Goal: Find specific page/section: Find specific page/section

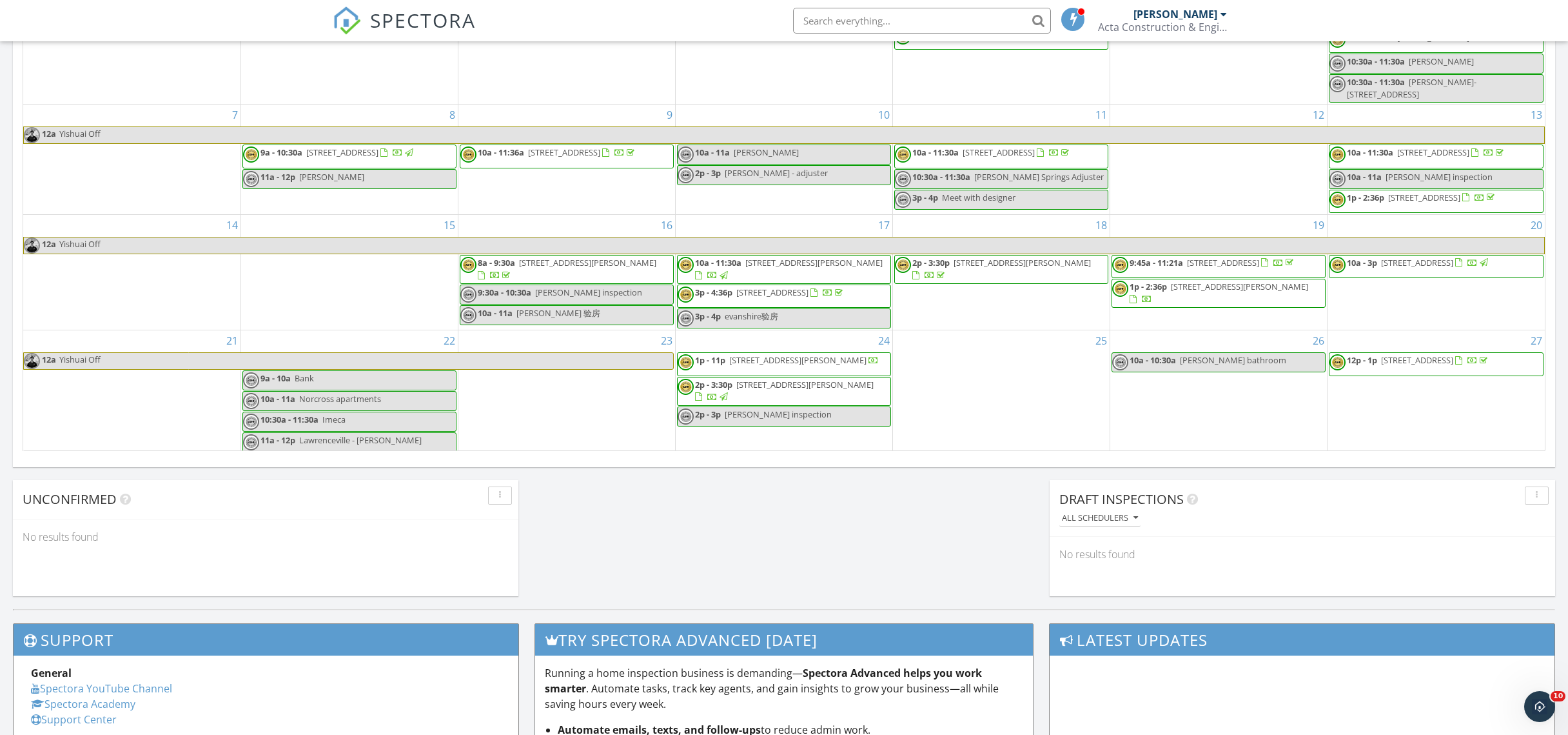
scroll to position [165, 0]
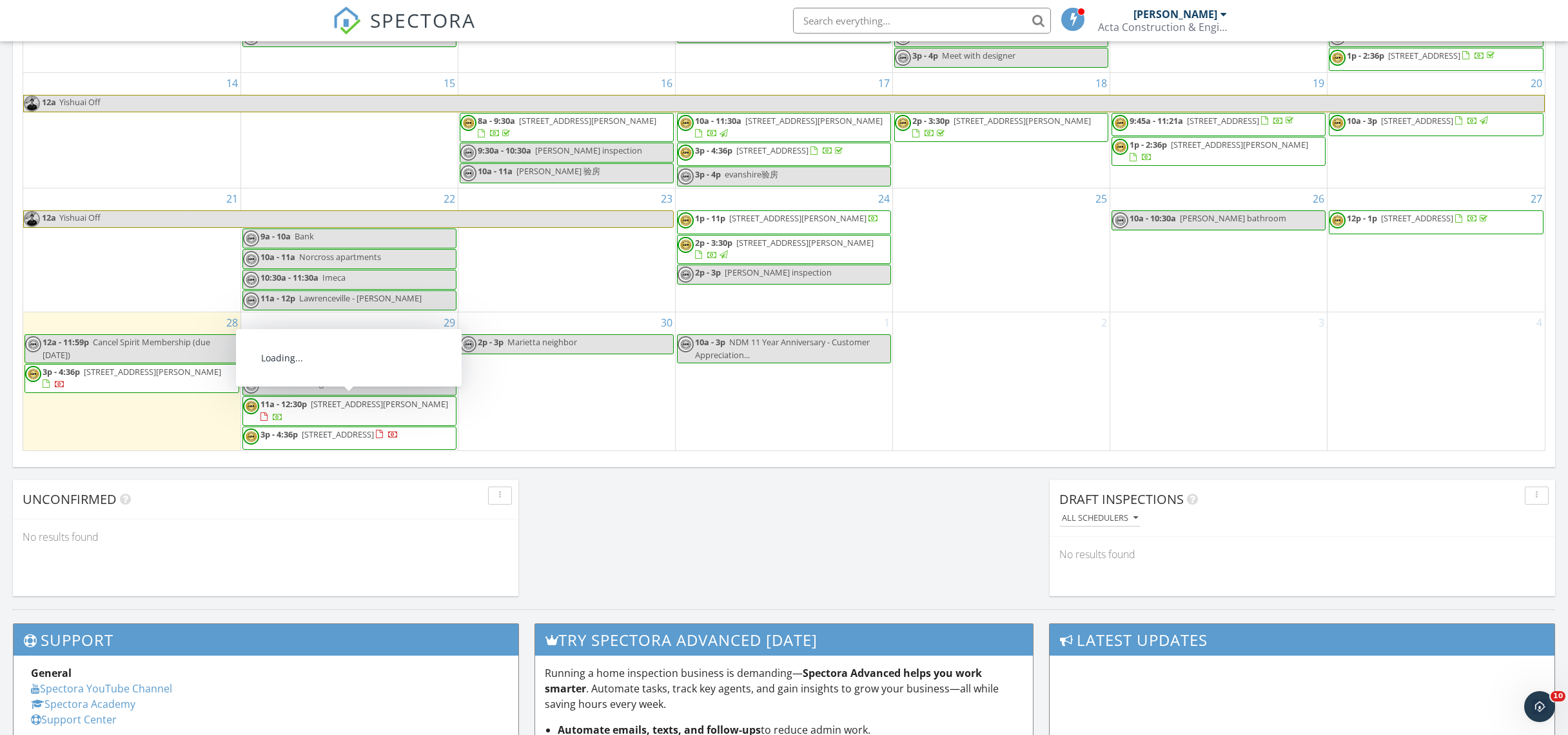
click at [366, 407] on span "11a - 12:30p 3800 Skidmore Dr, Decatur 30034" at bounding box center [349, 410] width 213 height 25
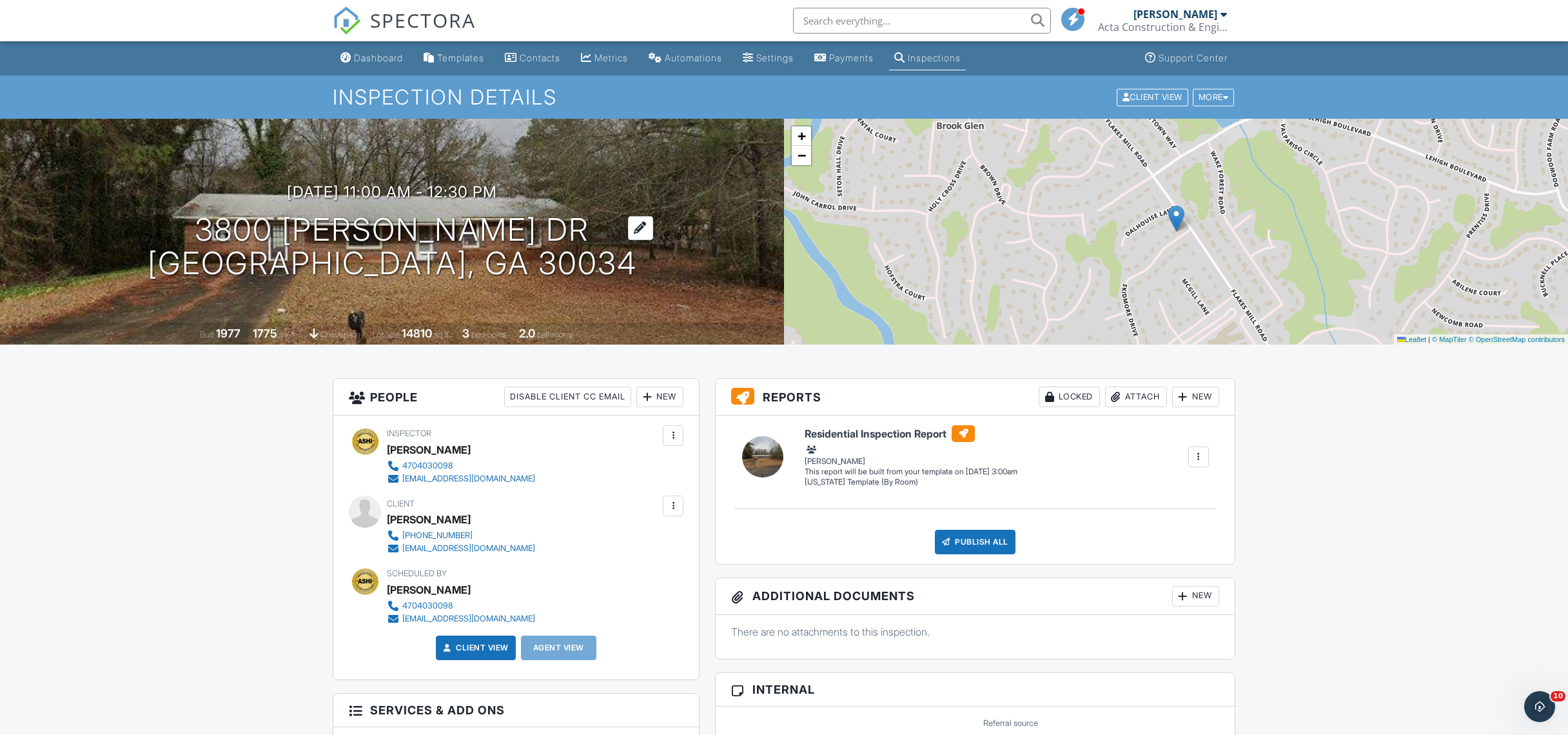
click at [459, 253] on h1 "3800 Skidmore Dr Decatur, GA 30034" at bounding box center [391, 247] width 489 height 69
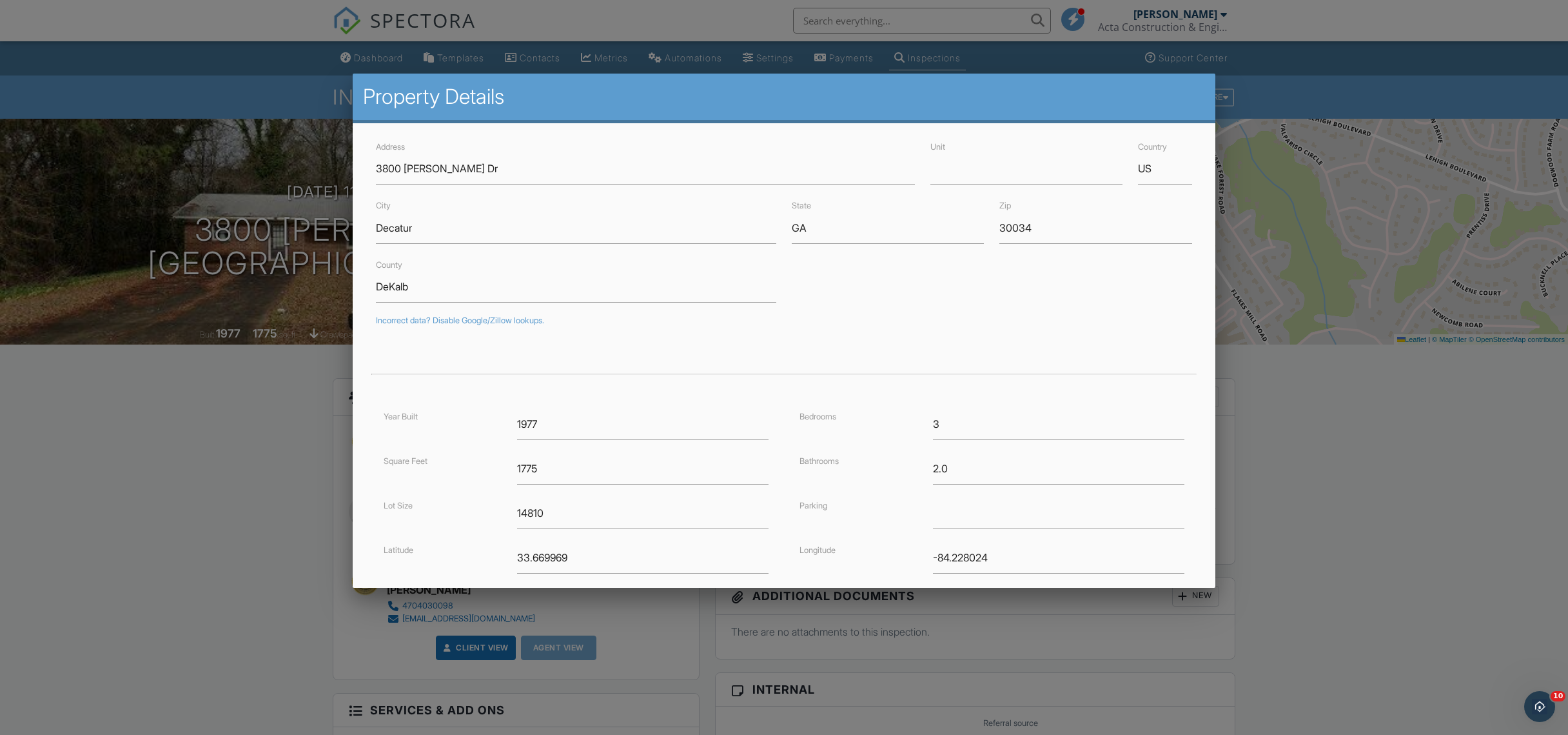
click at [764, 49] on div at bounding box center [784, 394] width 1568 height 918
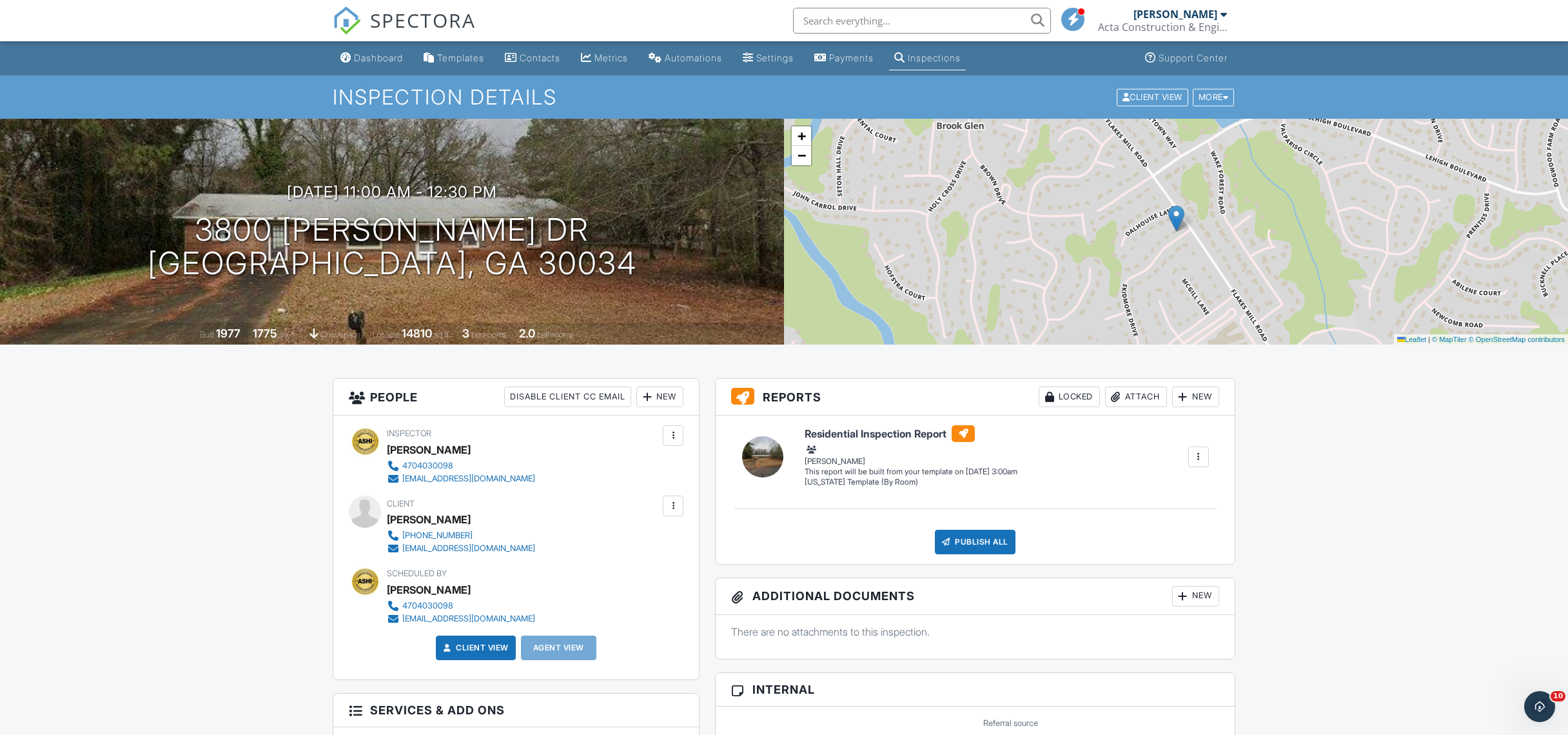
click at [412, 250] on h1 "3800 Skidmore Dr Decatur, GA 30034" at bounding box center [391, 247] width 489 height 69
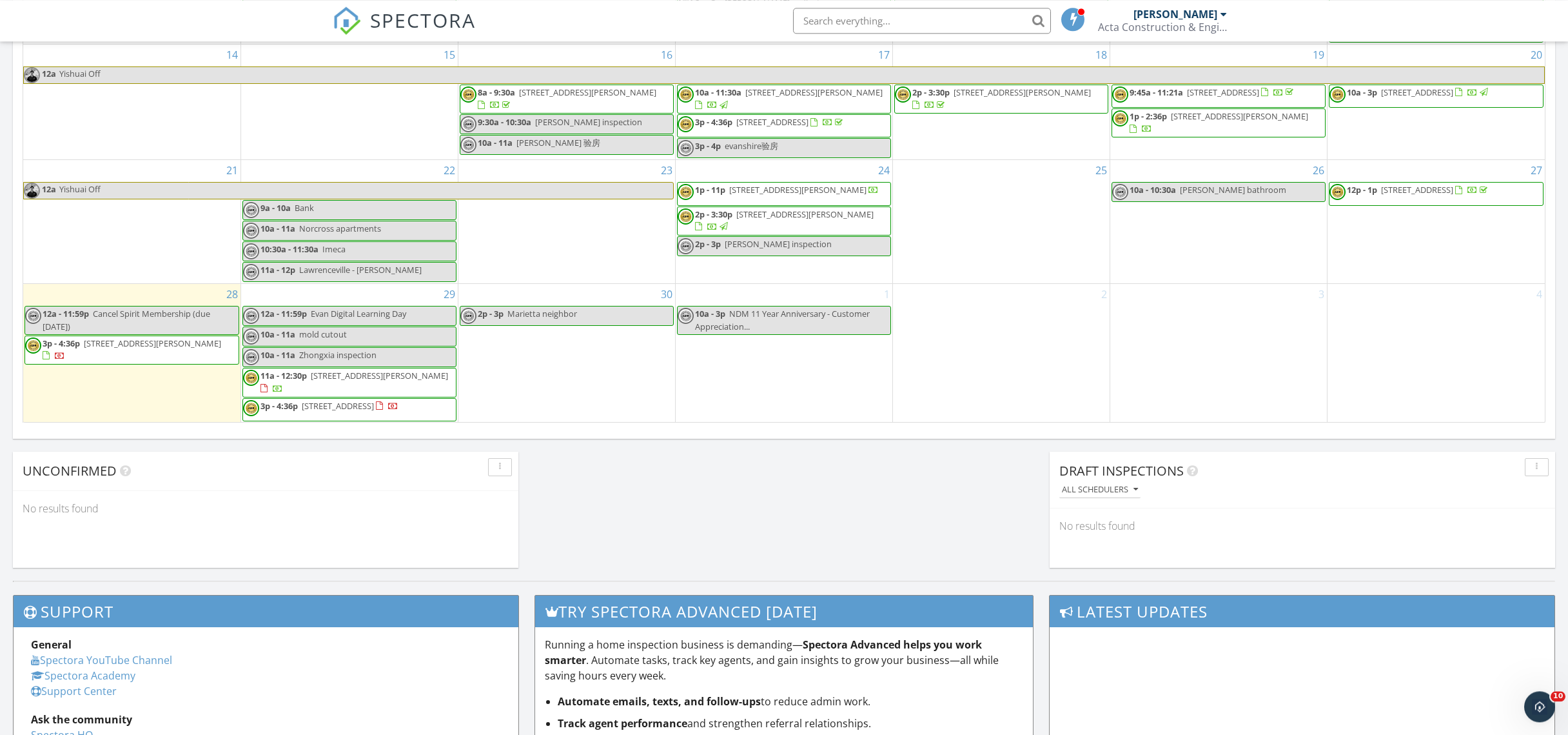
scroll to position [907, 0]
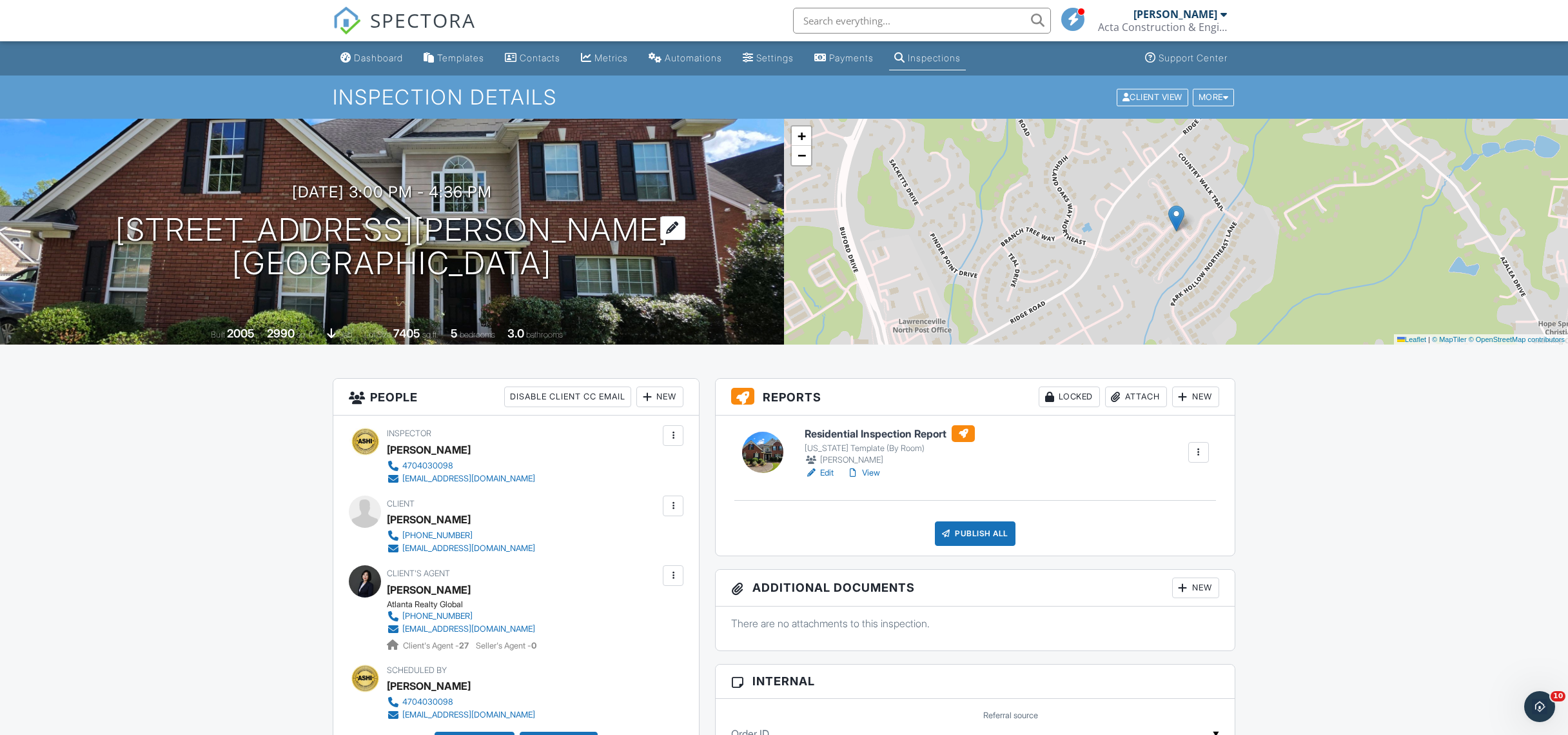
click at [477, 227] on h1 "989 Park Knoll Ct NE Lawrenceville, GA 30043" at bounding box center [392, 247] width 554 height 69
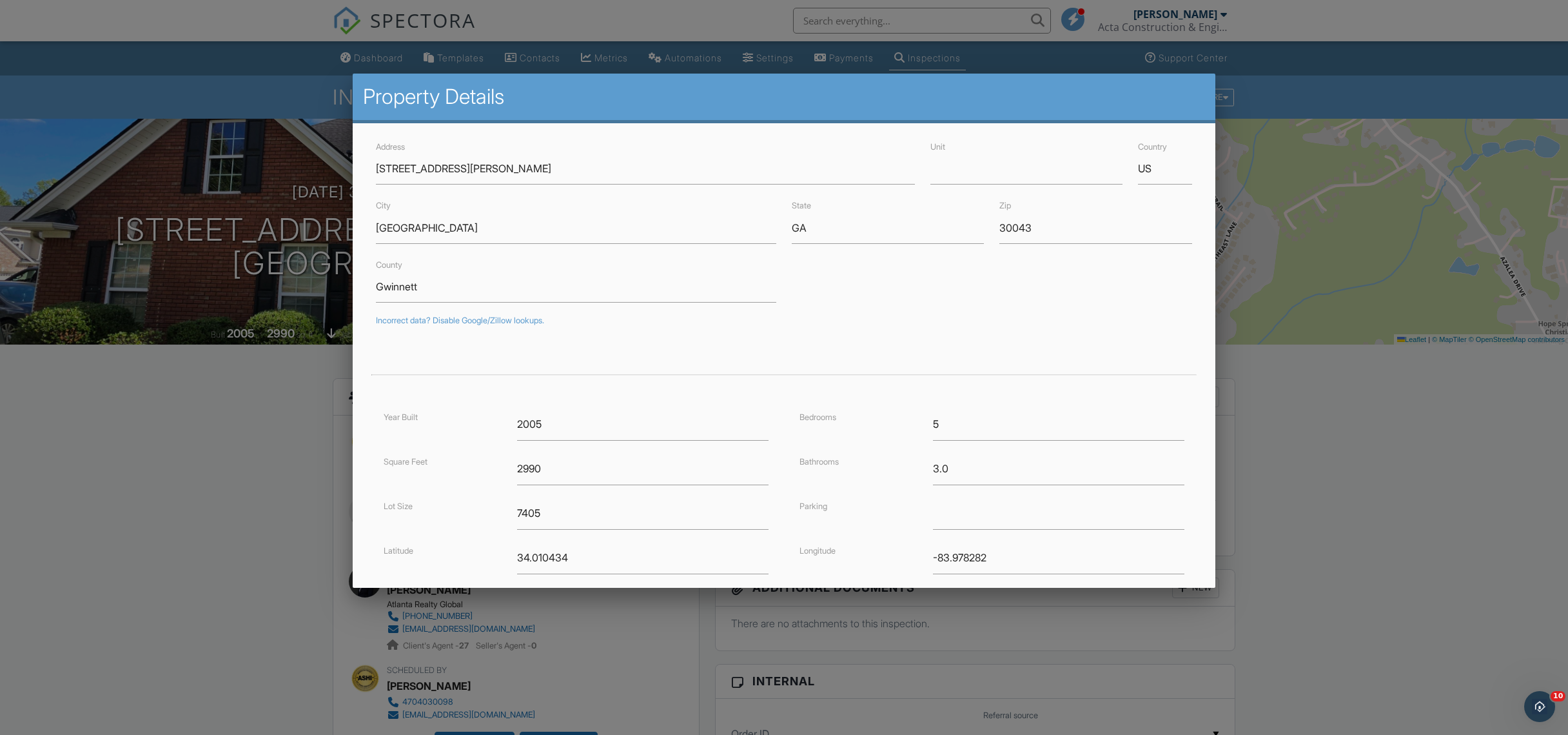
click at [1410, 307] on div at bounding box center [784, 394] width 1568 height 918
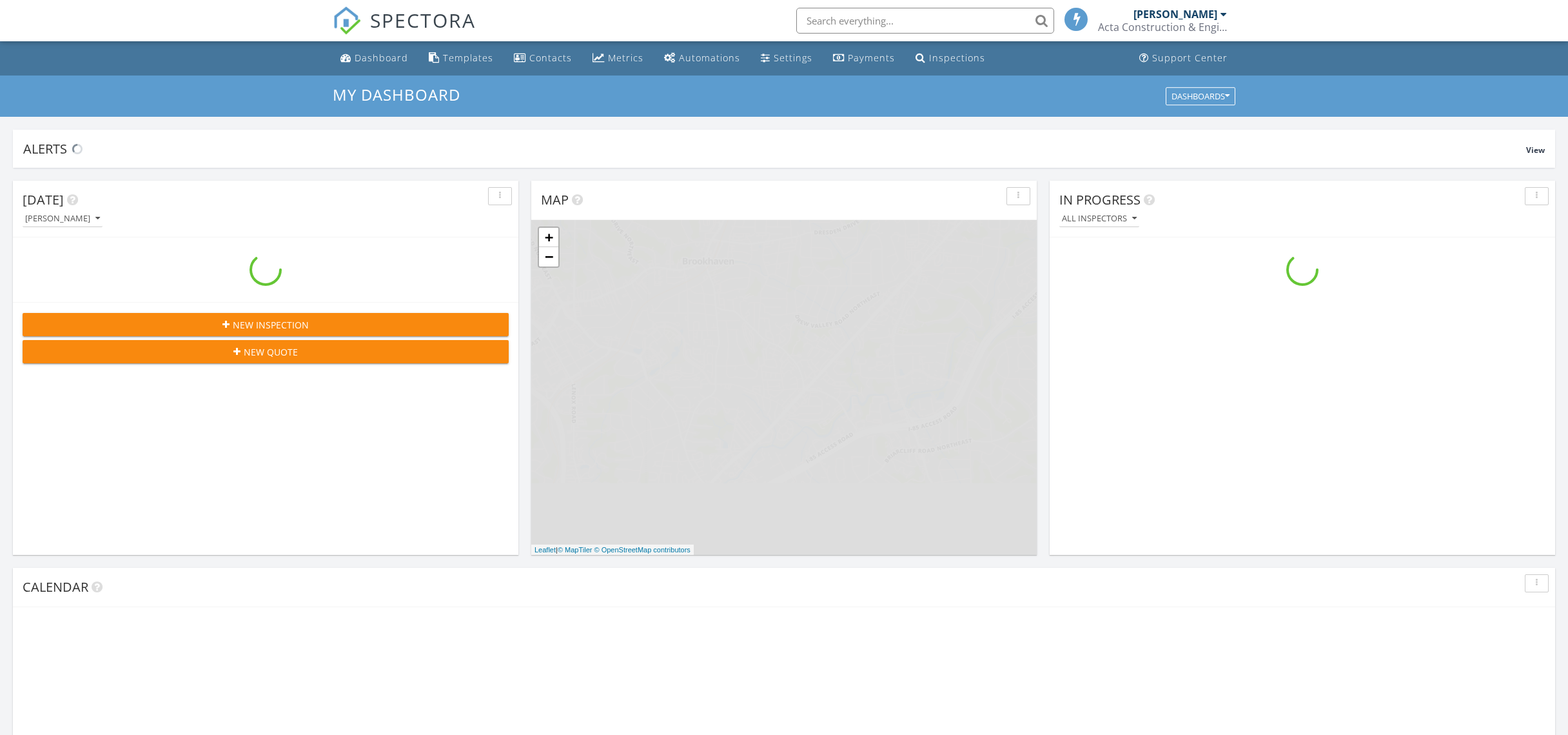
click at [954, 20] on input "text" at bounding box center [925, 20] width 258 height 26
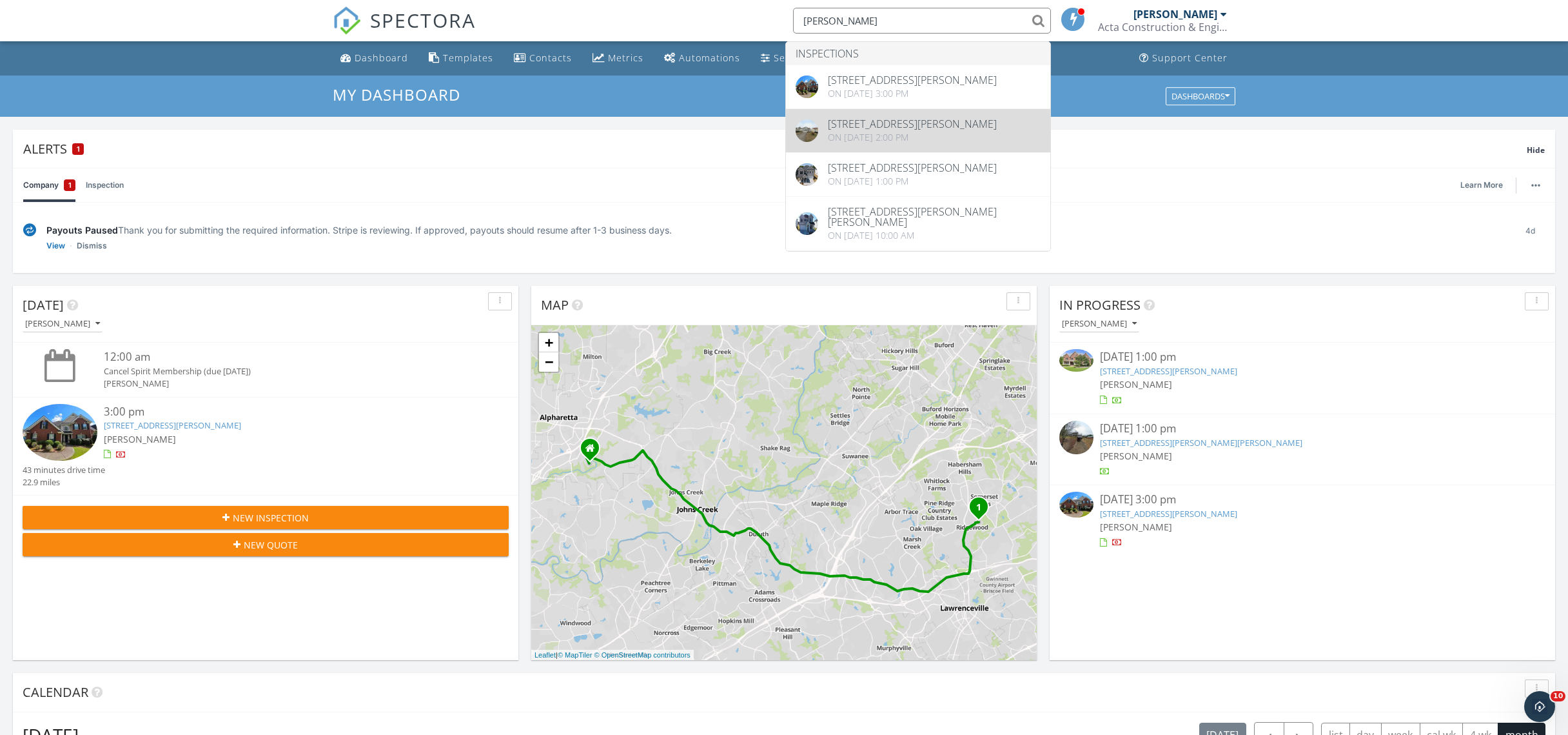
type input "[PERSON_NAME]"
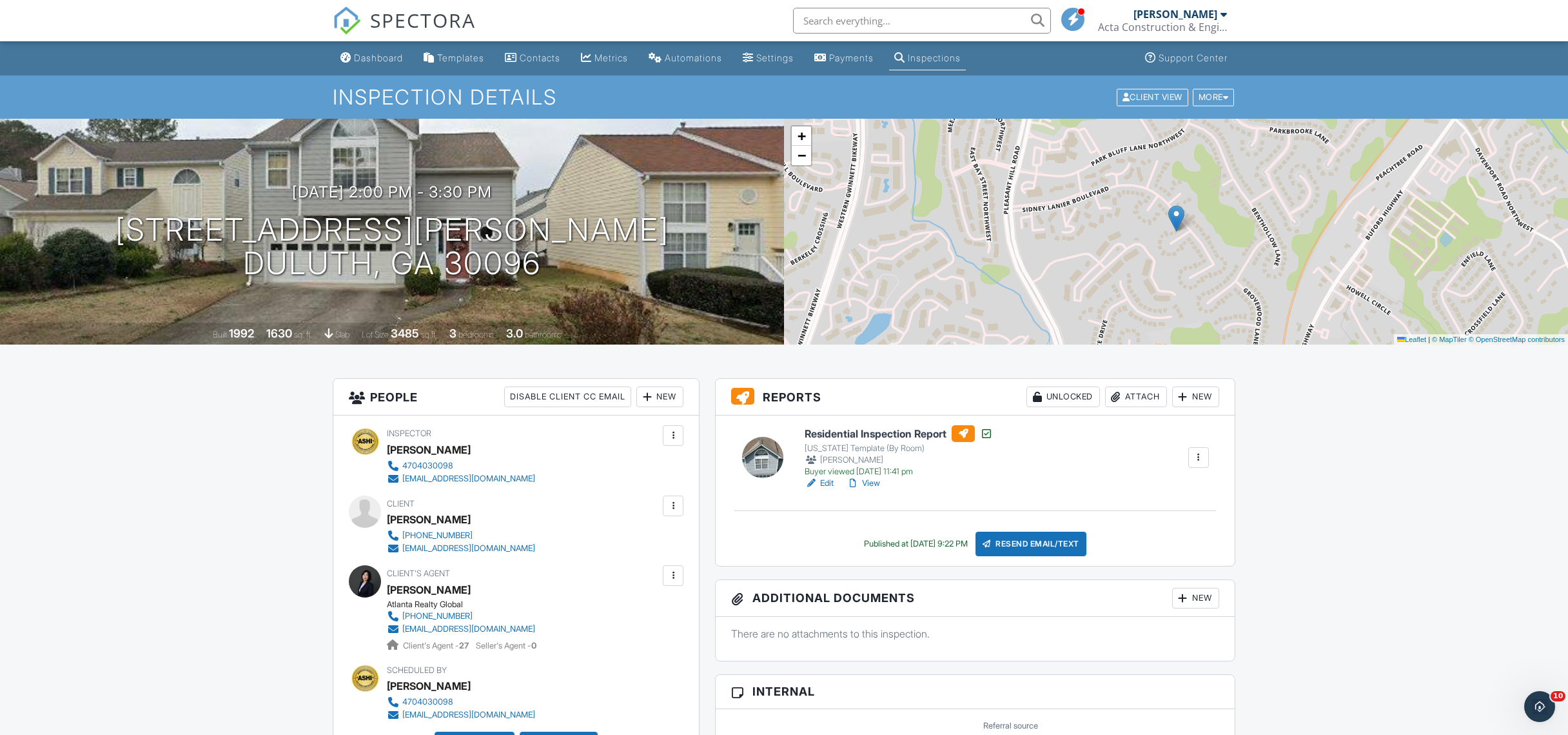
click at [869, 28] on input "text" at bounding box center [922, 20] width 258 height 26
click at [423, 240] on h1 "[STREET_ADDRESS][PERSON_NAME] [GEOGRAPHIC_DATA], GA 30096" at bounding box center [392, 247] width 554 height 69
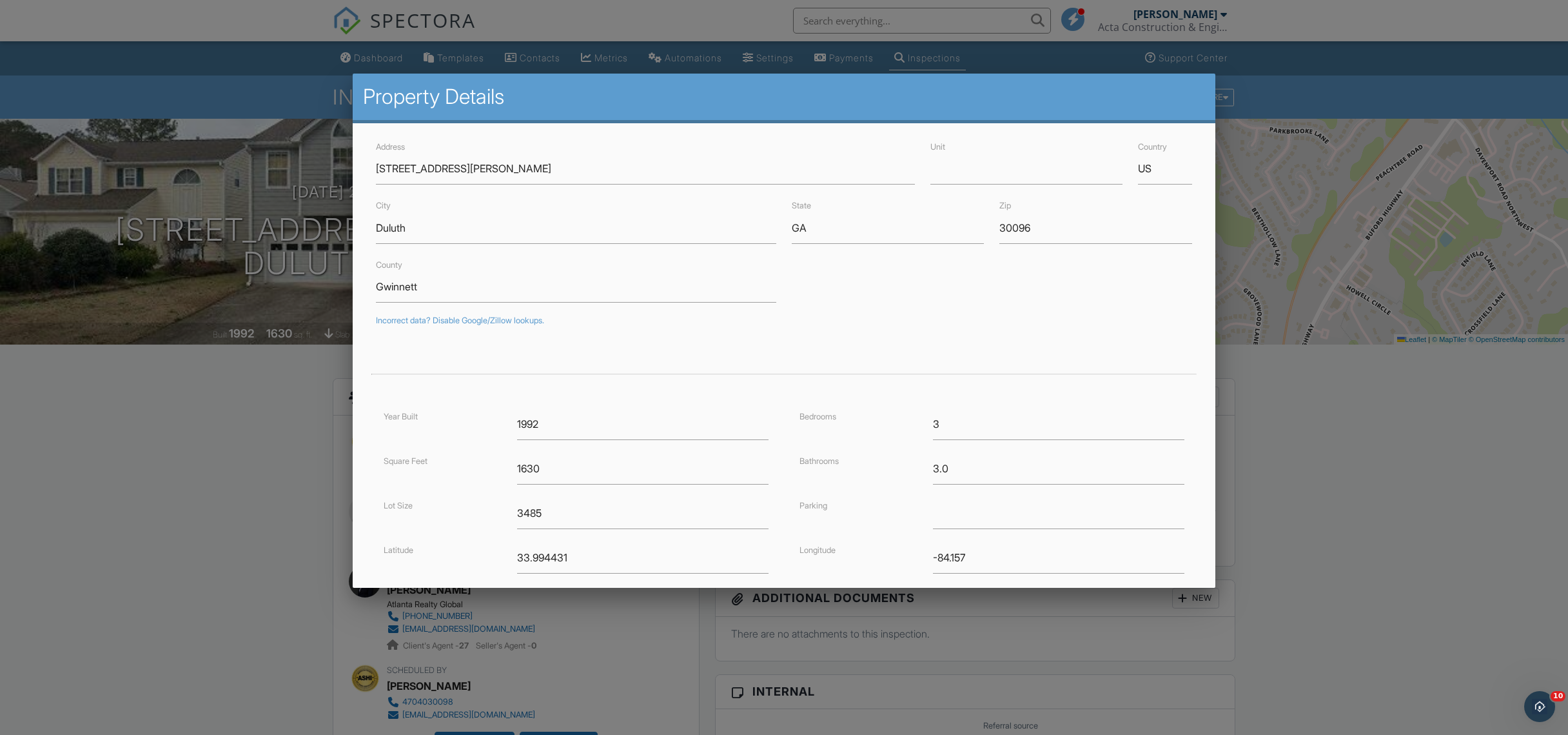
click at [843, 20] on div at bounding box center [784, 394] width 1568 height 918
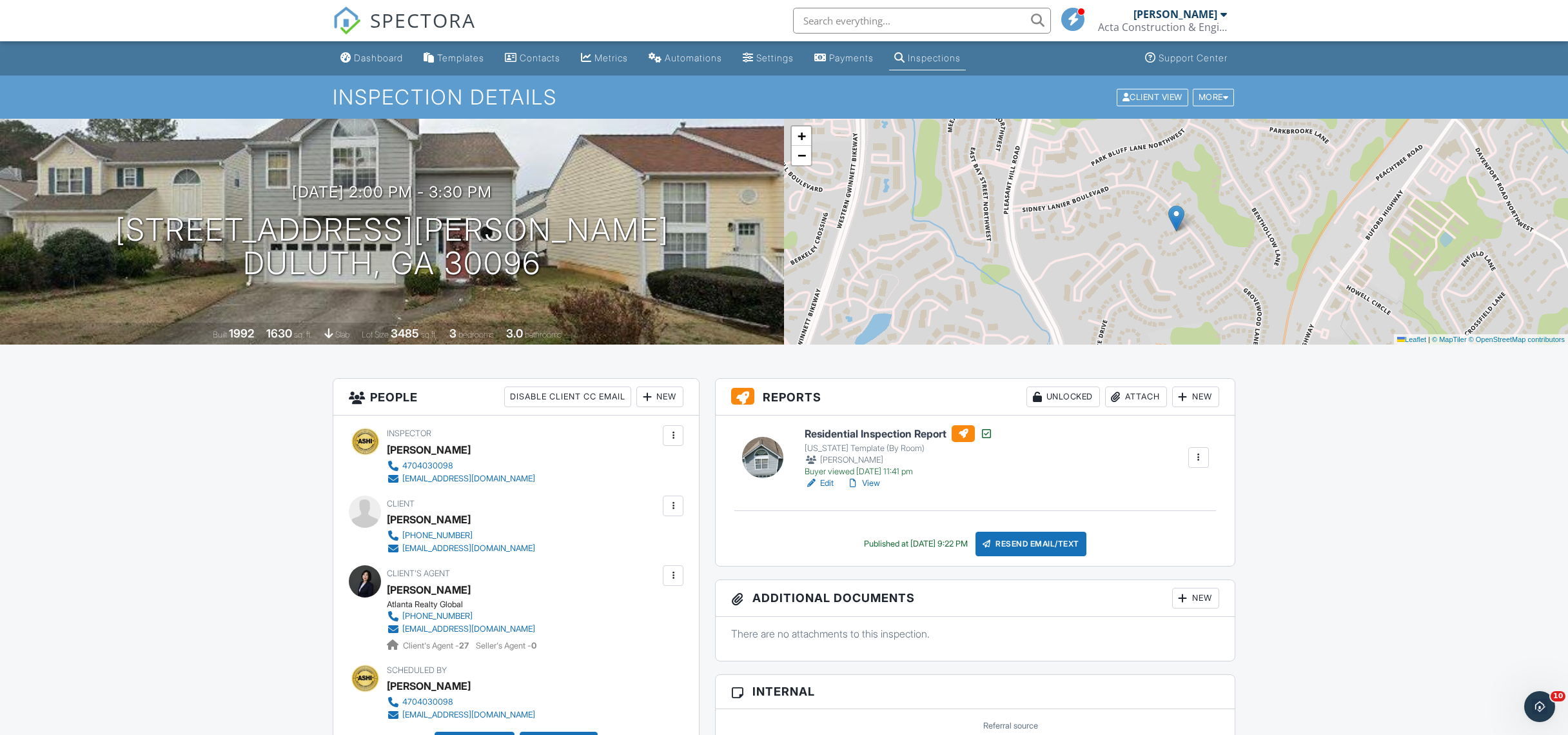
click at [847, 21] on input "text" at bounding box center [922, 20] width 258 height 26
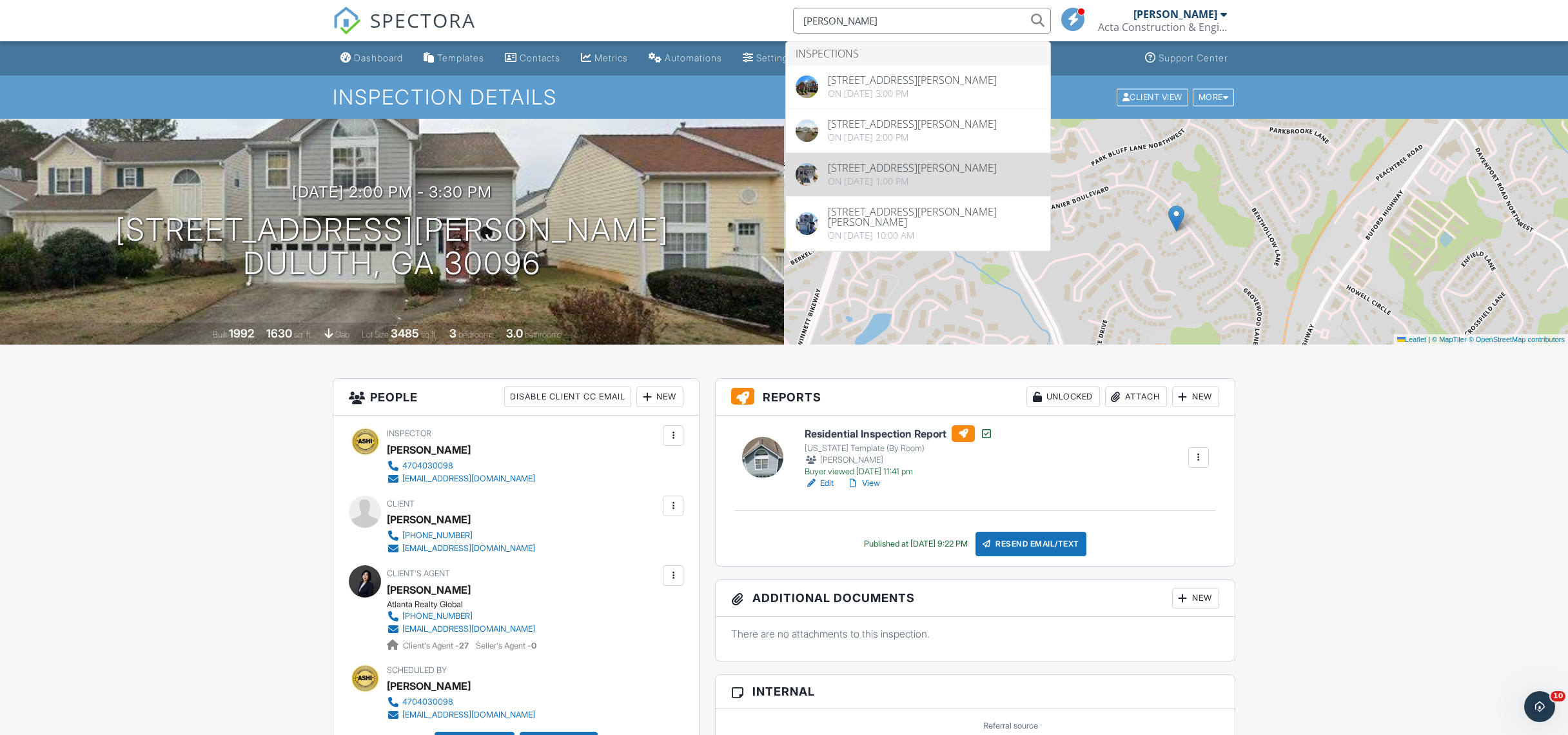
type input "[PERSON_NAME]"
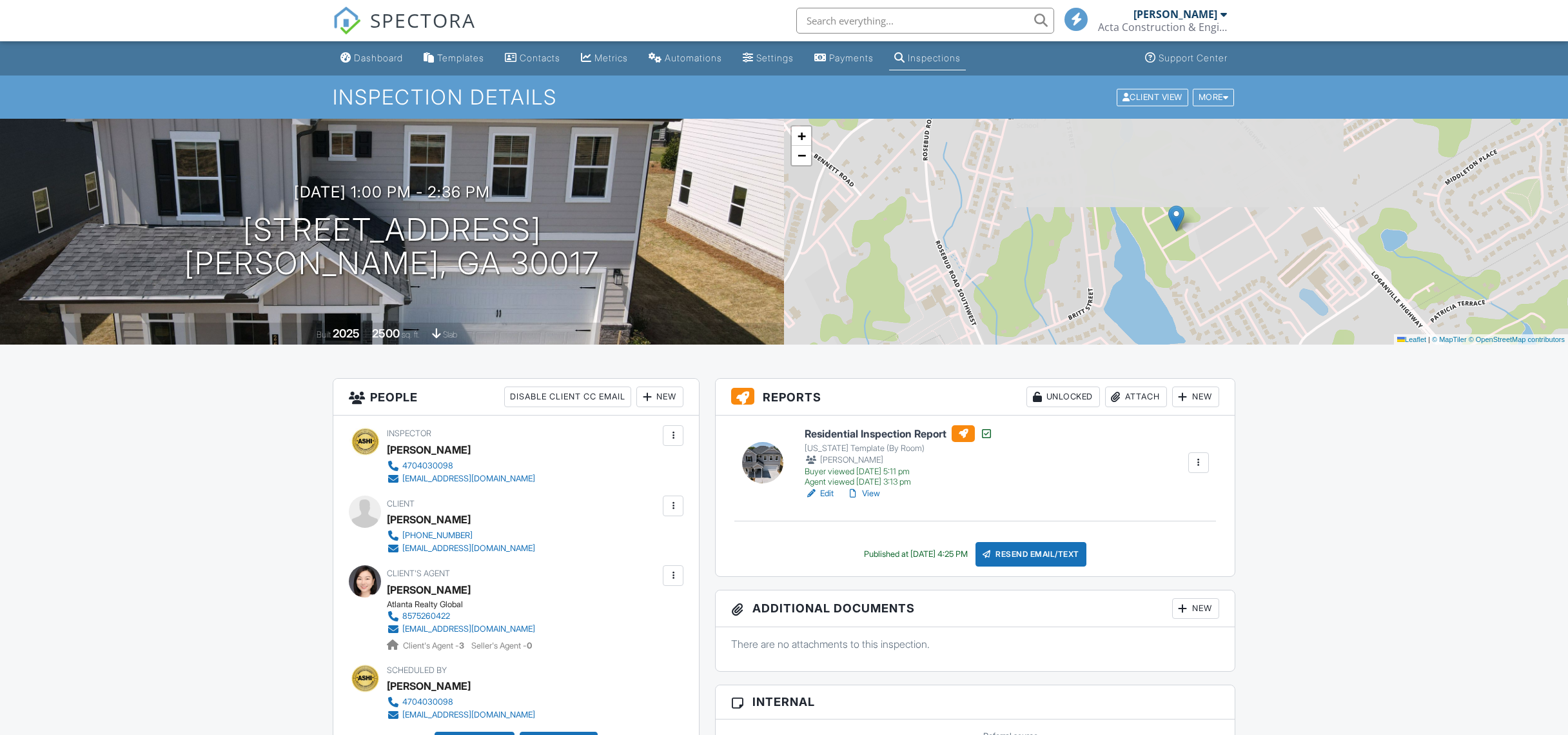
click at [894, 19] on input "text" at bounding box center [925, 20] width 258 height 26
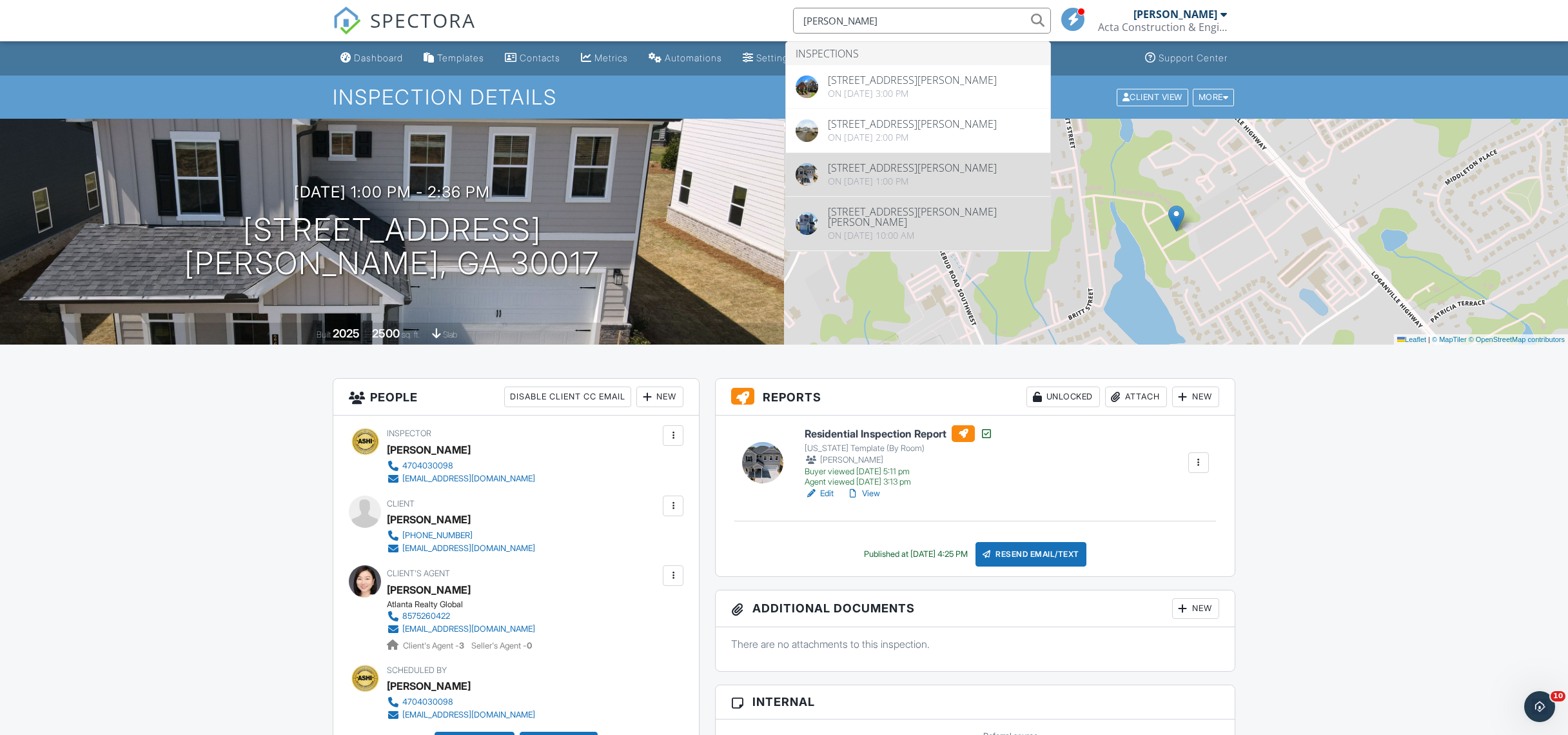
type input "xiaoyu"
